Goal: Task Accomplishment & Management: Manage account settings

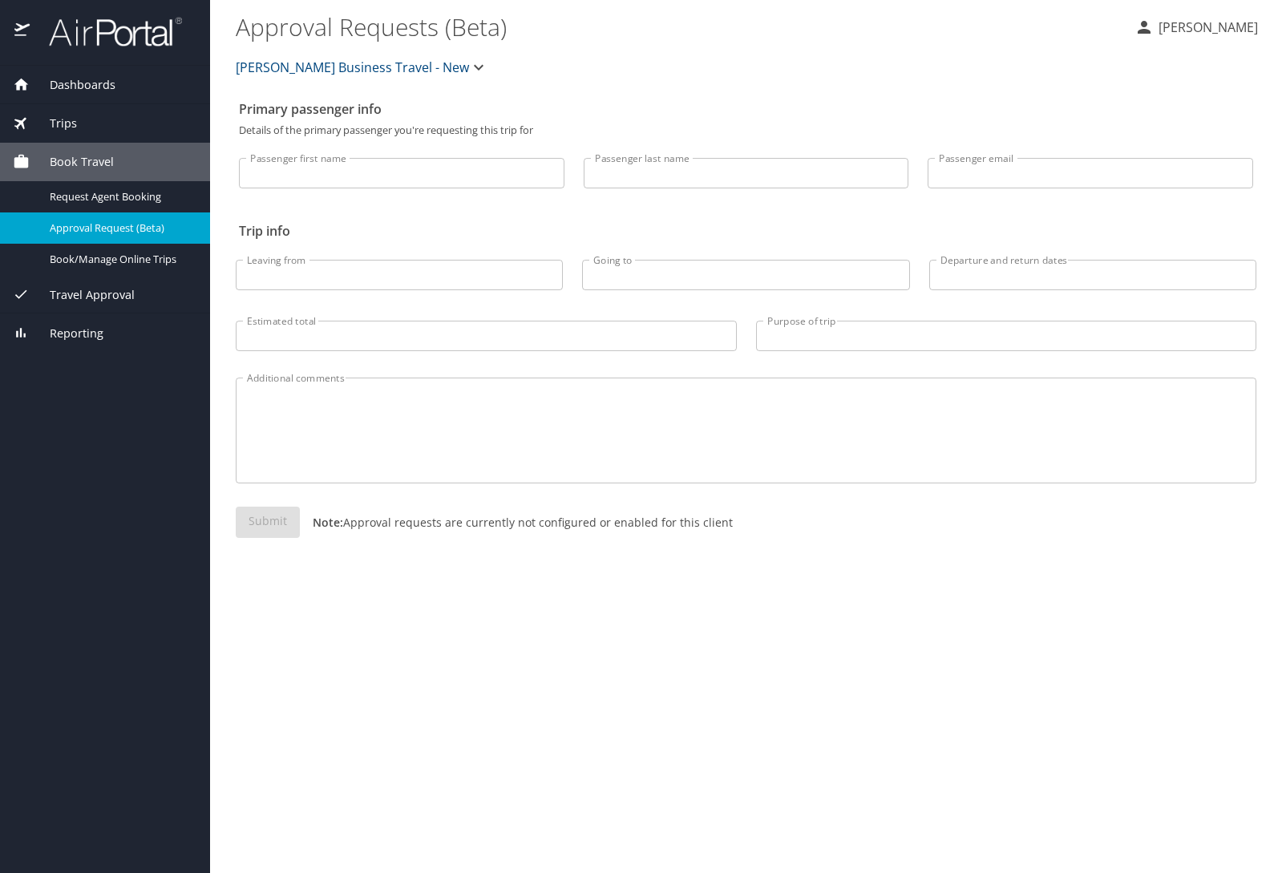
click at [1210, 25] on p "[PERSON_NAME]" at bounding box center [1205, 27] width 104 height 19
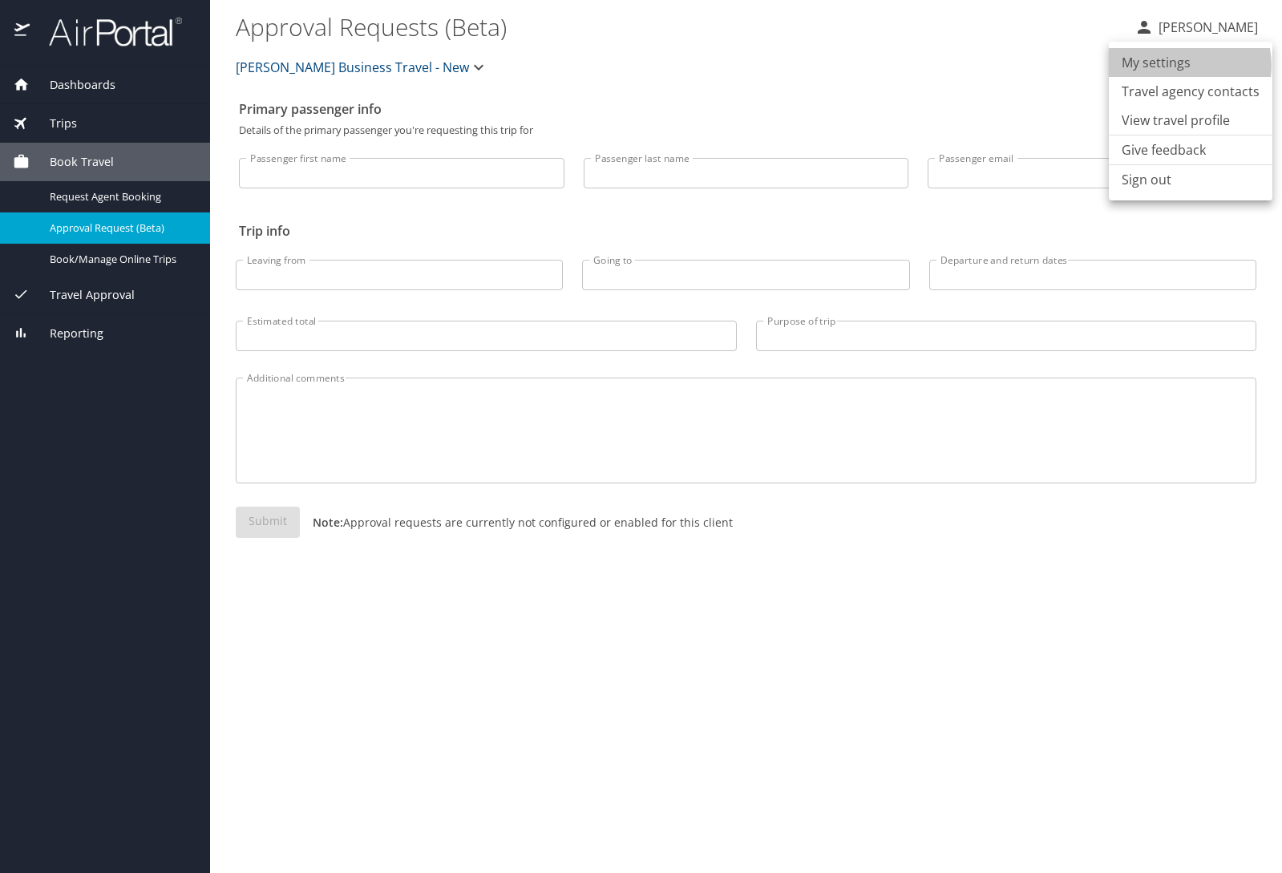
click at [1178, 66] on li "My settings" at bounding box center [1191, 62] width 164 height 29
